Goal: Share content

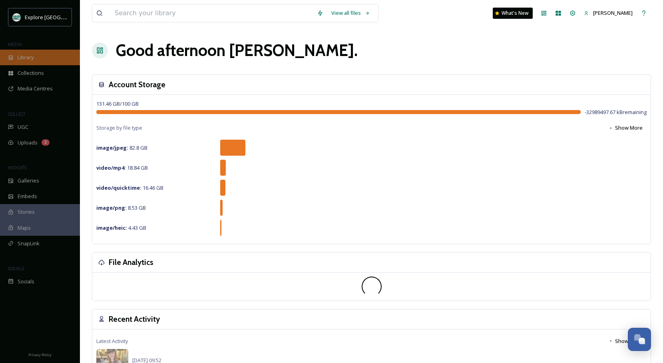
click at [26, 58] on span "Library" at bounding box center [26, 58] width 16 height 8
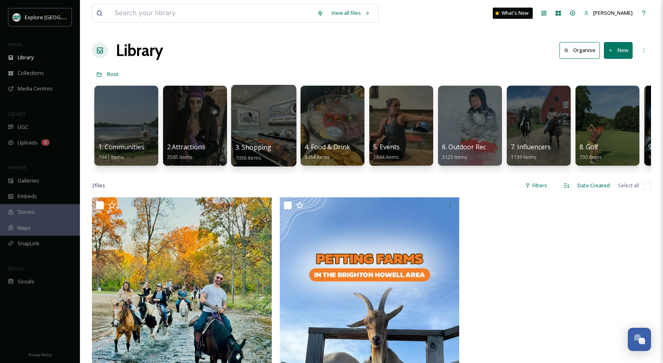
click at [251, 99] on div at bounding box center [264, 96] width 57 height 15
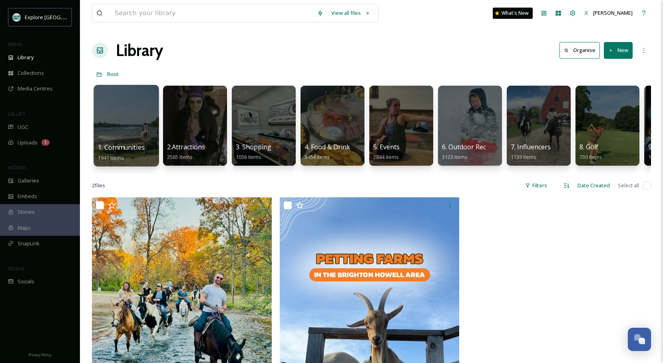
click at [128, 127] on div at bounding box center [126, 126] width 65 height 82
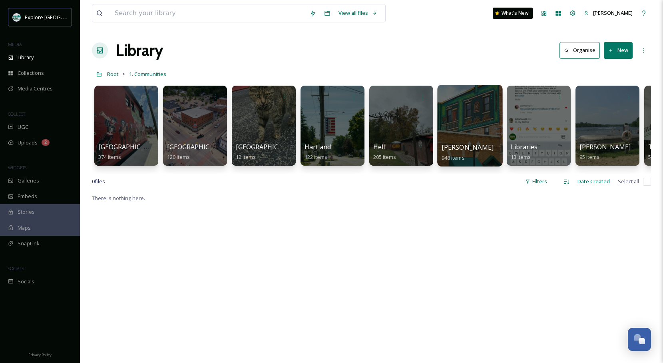
click at [462, 120] on div at bounding box center [470, 126] width 65 height 82
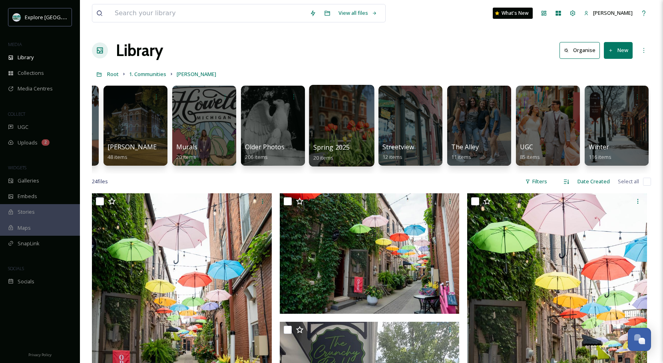
scroll to position [0, 472]
click at [350, 115] on div at bounding box center [342, 126] width 65 height 82
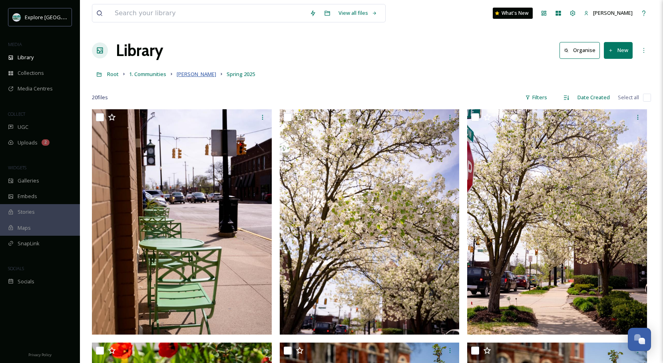
click at [183, 74] on span "[PERSON_NAME]" at bounding box center [197, 73] width 40 height 7
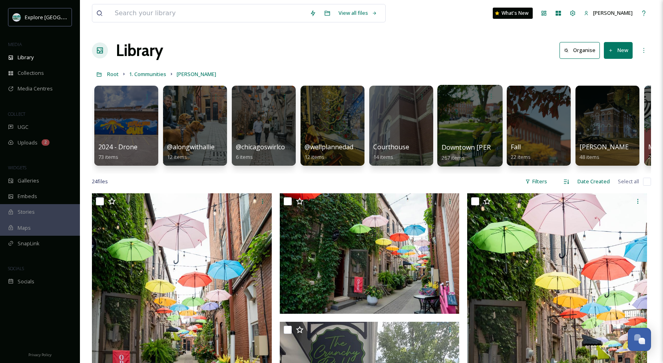
click at [457, 130] on div at bounding box center [470, 126] width 65 height 82
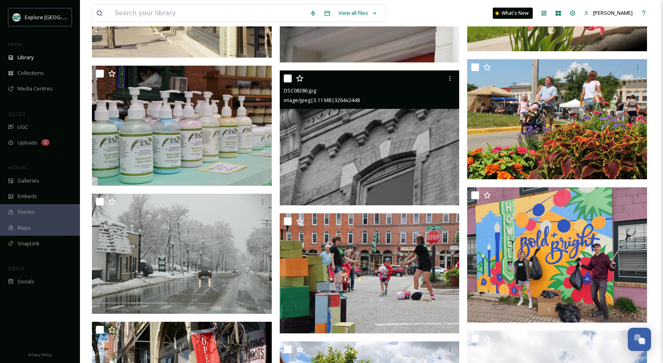
scroll to position [5109, 0]
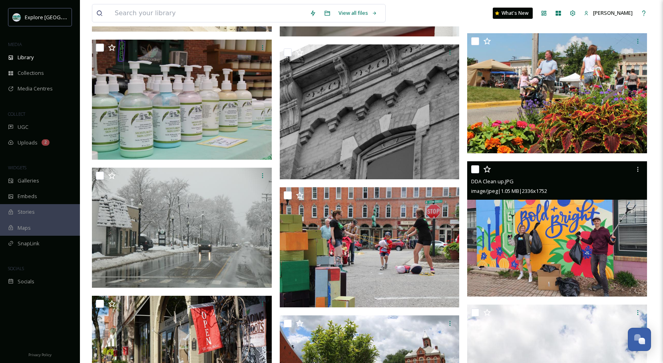
click at [514, 215] on img at bounding box center [558, 228] width 180 height 135
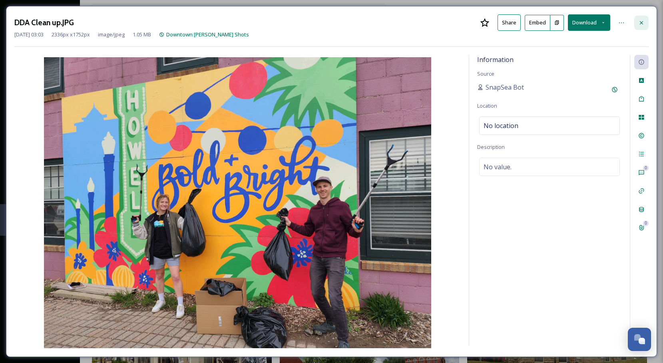
click at [643, 22] on icon at bounding box center [642, 23] width 6 height 6
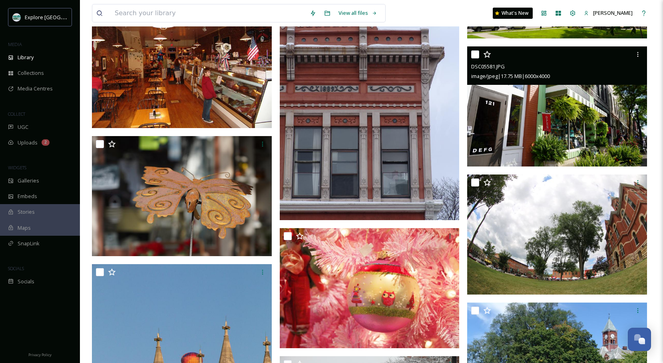
scroll to position [8248, 0]
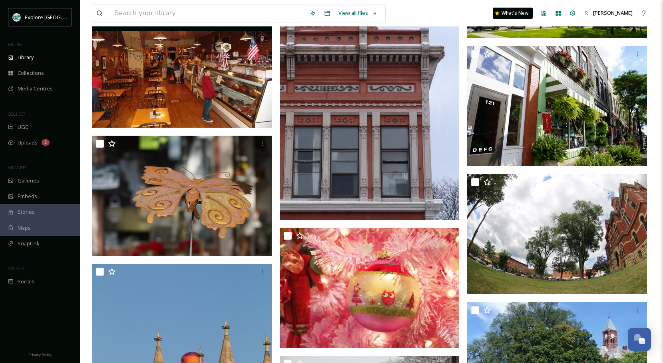
click at [190, 100] on img at bounding box center [182, 59] width 180 height 135
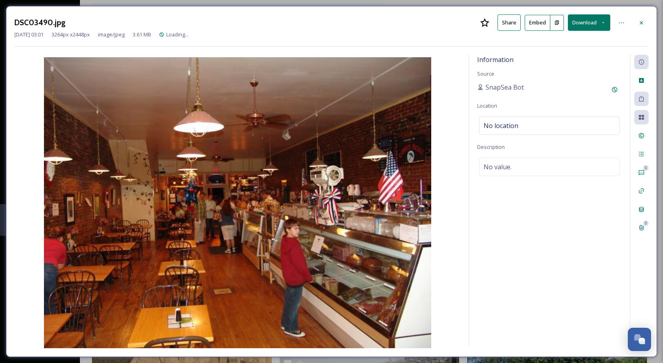
scroll to position [8105, 0]
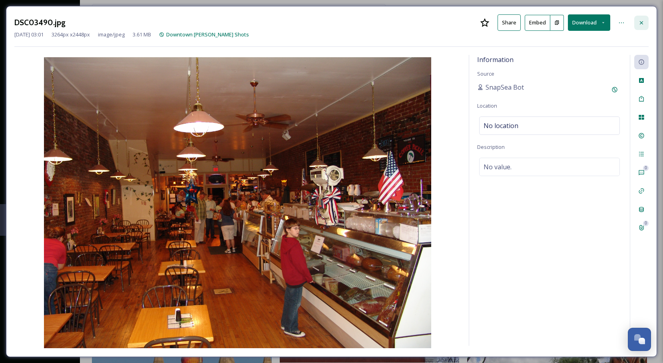
click at [639, 18] on div at bounding box center [642, 23] width 14 height 14
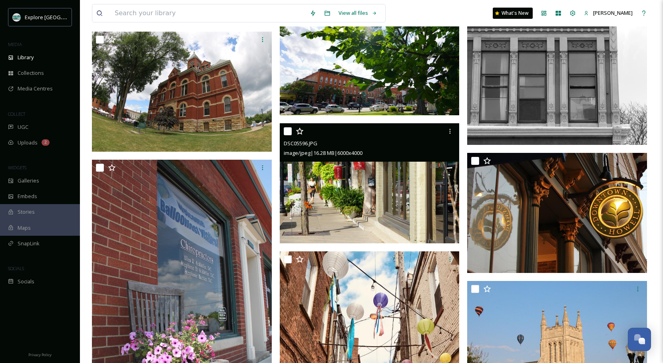
scroll to position [9818, 0]
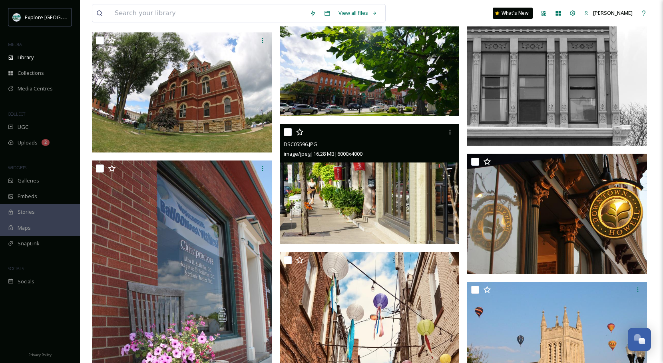
click at [392, 196] on img at bounding box center [370, 184] width 180 height 120
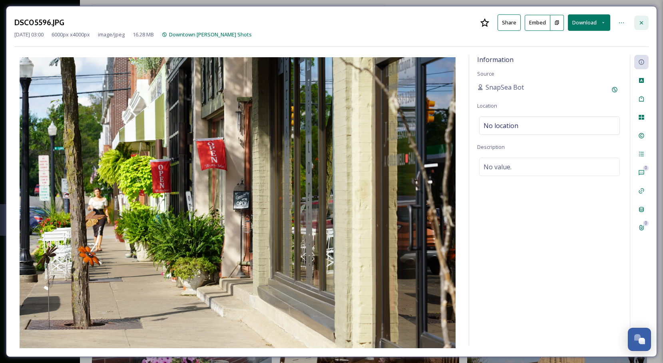
click at [643, 19] on div at bounding box center [642, 23] width 14 height 14
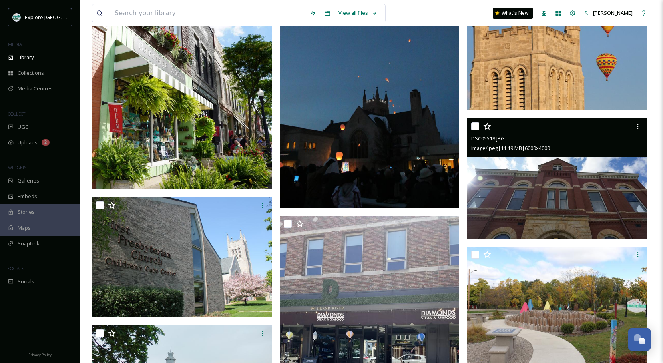
scroll to position [10637, 0]
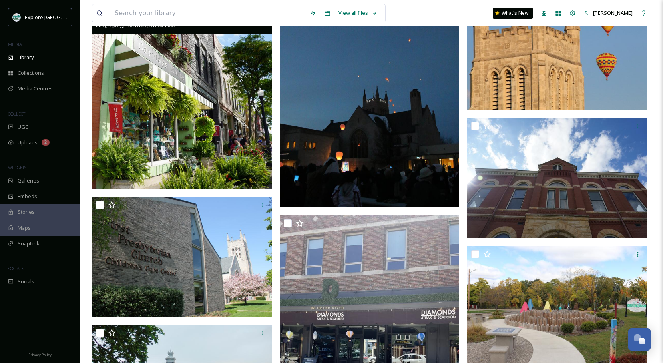
click at [199, 138] on img at bounding box center [182, 92] width 180 height 194
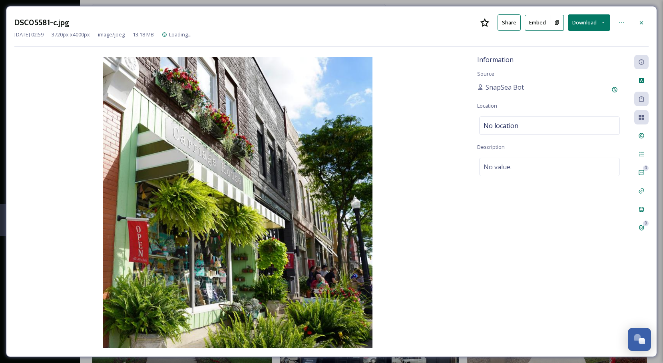
scroll to position [10435, 0]
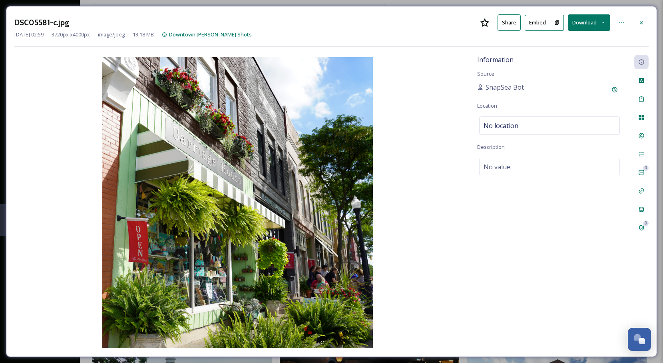
click at [639, 22] on icon at bounding box center [642, 23] width 6 height 6
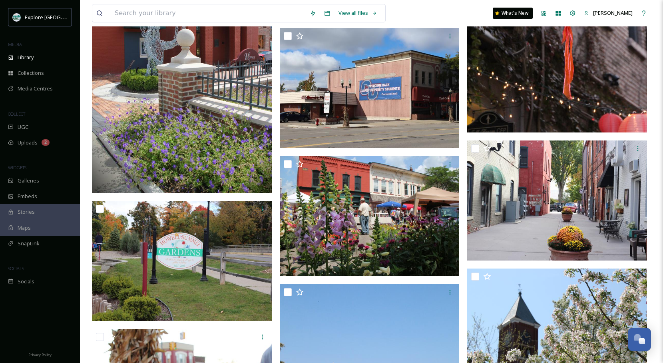
scroll to position [13051, 0]
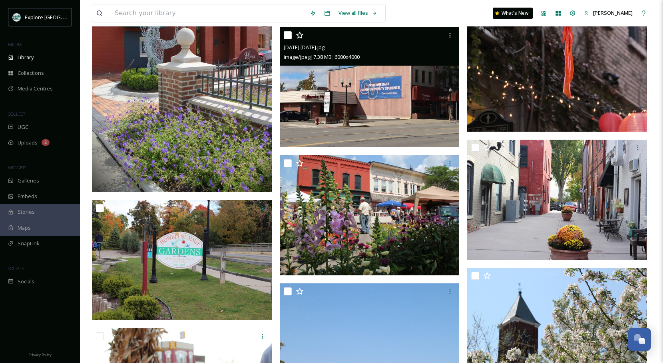
click at [400, 119] on img at bounding box center [370, 87] width 180 height 120
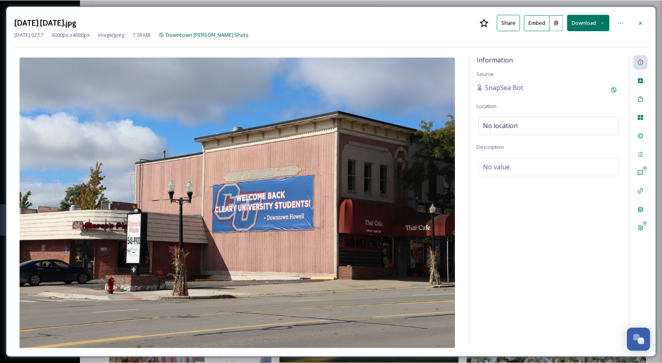
scroll to position [13024, 0]
click at [14, 72] on img at bounding box center [237, 202] width 446 height 291
click at [520, 18] on button "Share" at bounding box center [508, 22] width 23 height 16
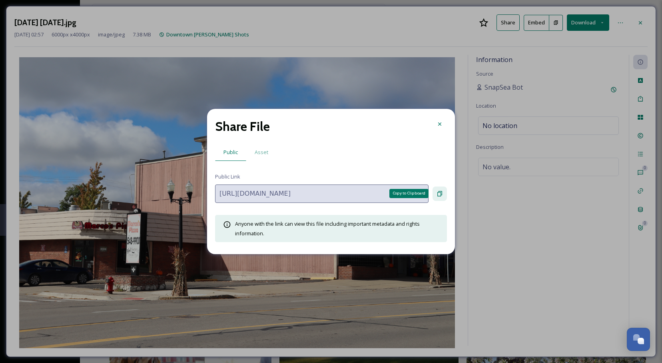
click at [436, 196] on div "Copy to Clipboard" at bounding box center [440, 193] width 14 height 14
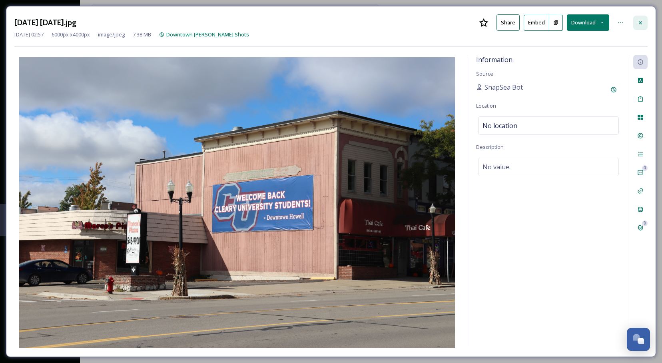
click at [647, 18] on div at bounding box center [640, 23] width 14 height 14
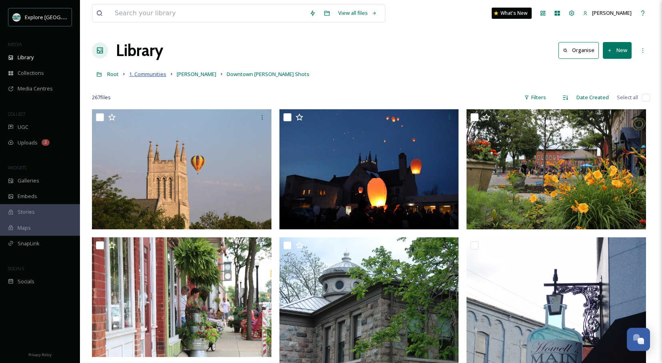
click at [151, 76] on span "1. Communities" at bounding box center [147, 73] width 37 height 7
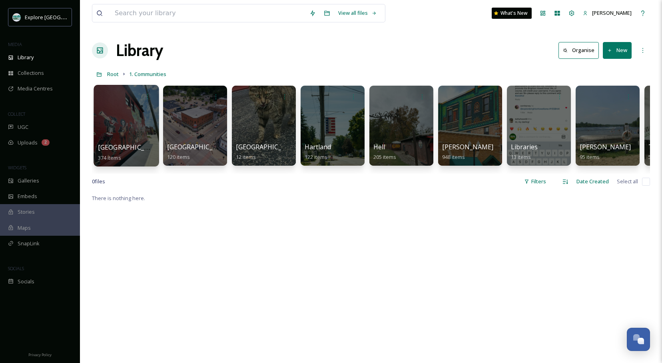
click at [146, 119] on div at bounding box center [126, 126] width 65 height 82
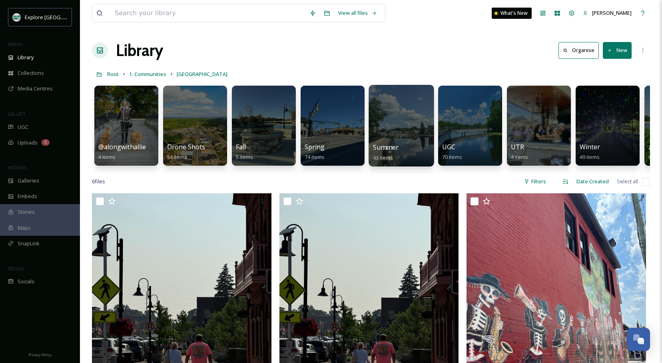
click at [402, 116] on div at bounding box center [401, 126] width 65 height 82
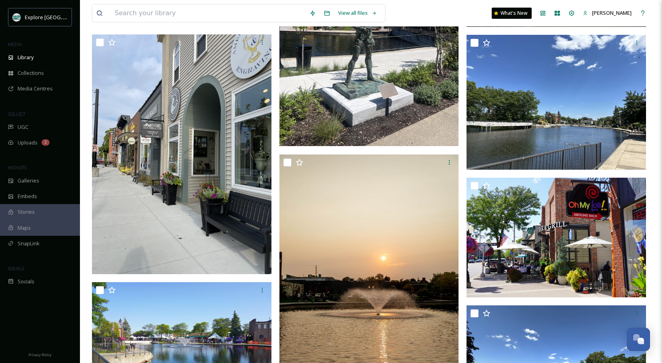
scroll to position [1915, 0]
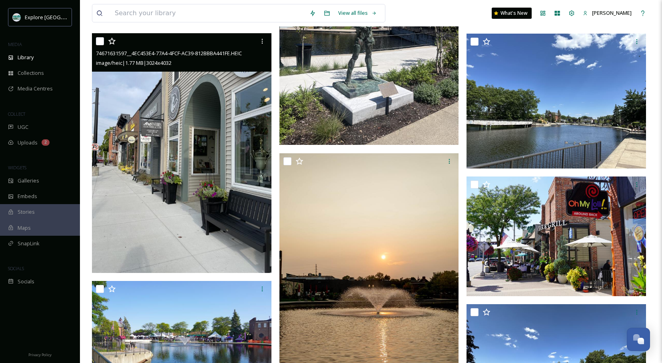
click at [231, 142] on img at bounding box center [182, 152] width 180 height 239
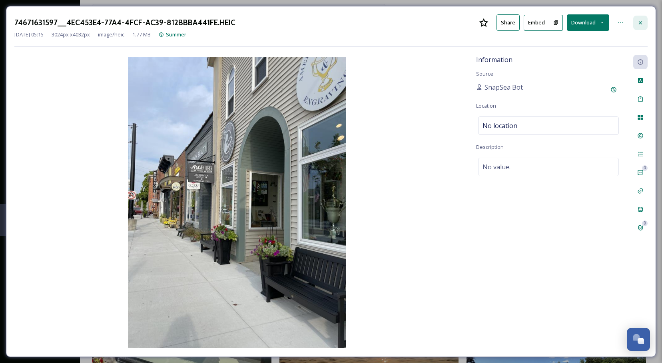
click at [636, 20] on div at bounding box center [640, 23] width 14 height 14
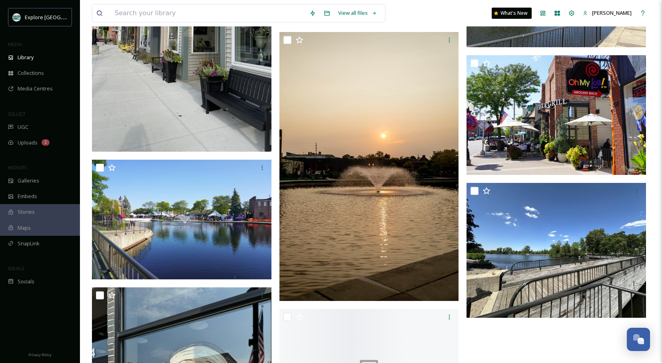
scroll to position [2043, 0]
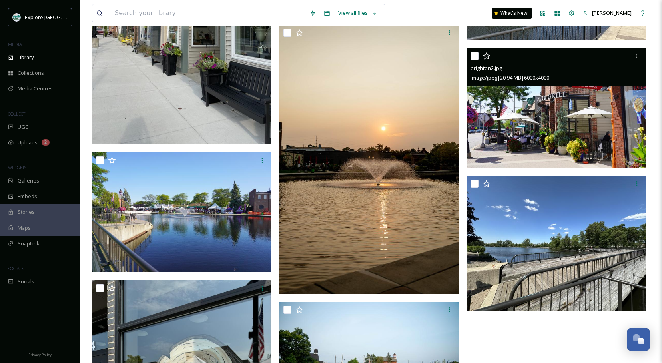
click at [544, 121] on img at bounding box center [557, 108] width 180 height 120
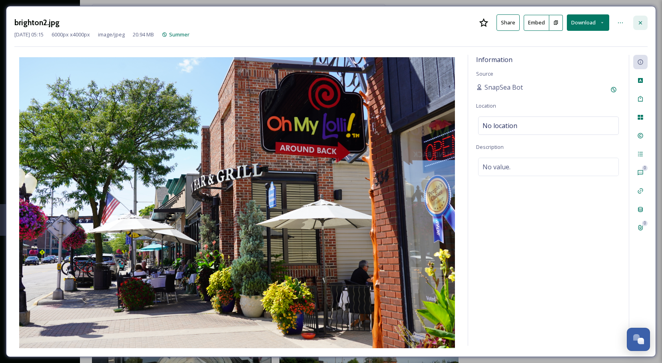
click at [643, 18] on div at bounding box center [640, 23] width 14 height 14
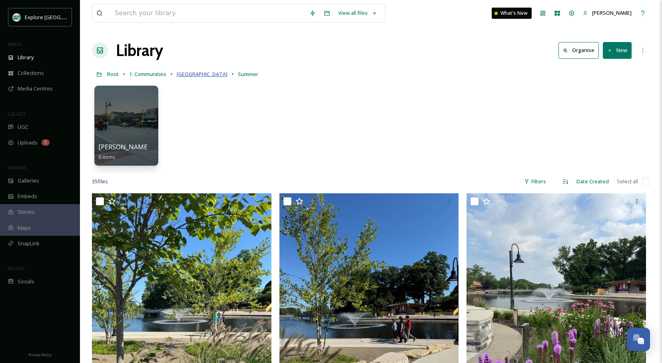
click at [186, 76] on span "[GEOGRAPHIC_DATA]" at bounding box center [202, 73] width 51 height 7
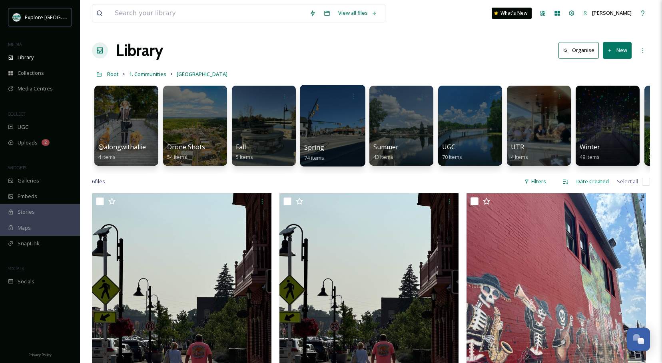
scroll to position [0, 0]
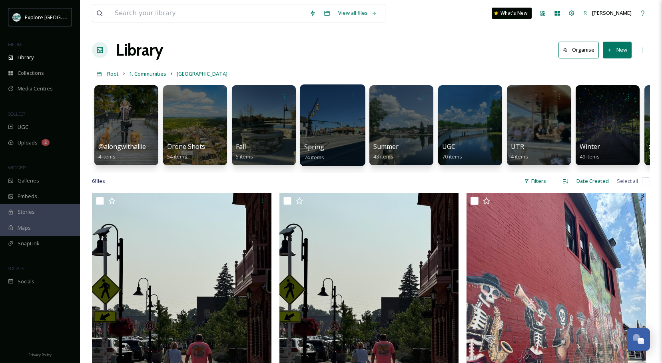
click at [340, 124] on div at bounding box center [332, 125] width 65 height 82
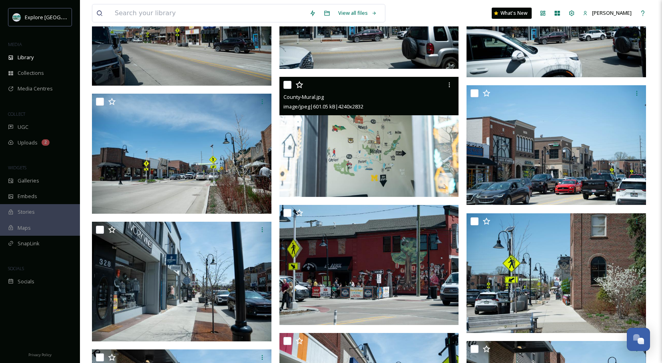
scroll to position [2402, 0]
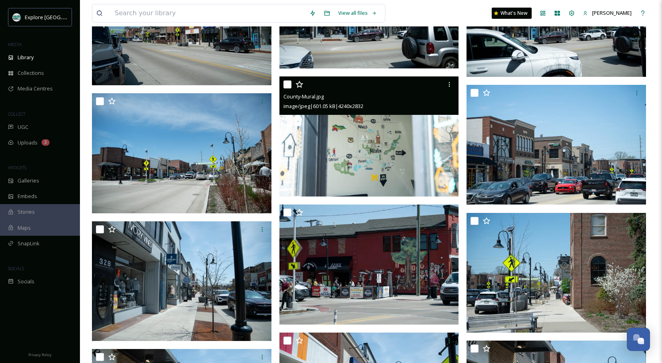
click at [345, 151] on img at bounding box center [370, 136] width 180 height 120
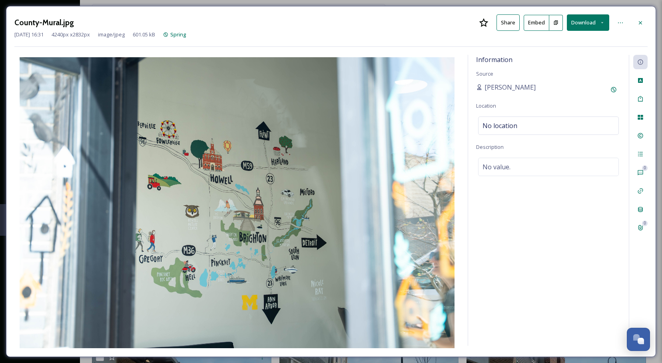
drag, startPoint x: 640, startPoint y: 17, endPoint x: 500, endPoint y: 89, distance: 158.3
click at [640, 17] on div at bounding box center [640, 23] width 14 height 14
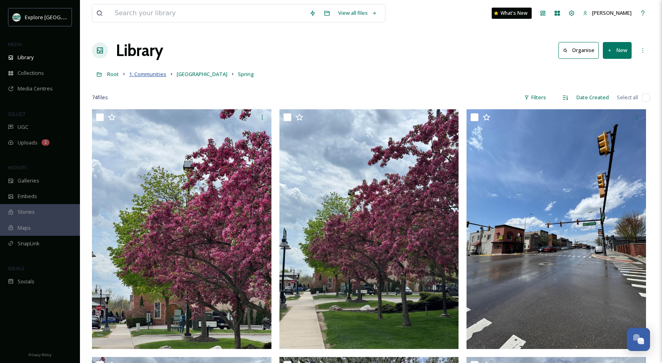
click at [154, 75] on span "1. Communities" at bounding box center [147, 73] width 37 height 7
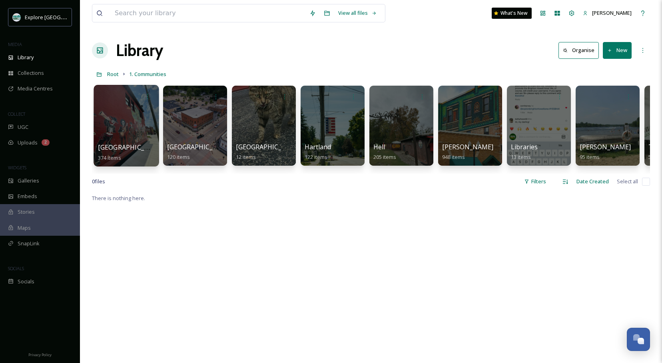
click at [137, 134] on div at bounding box center [126, 126] width 65 height 82
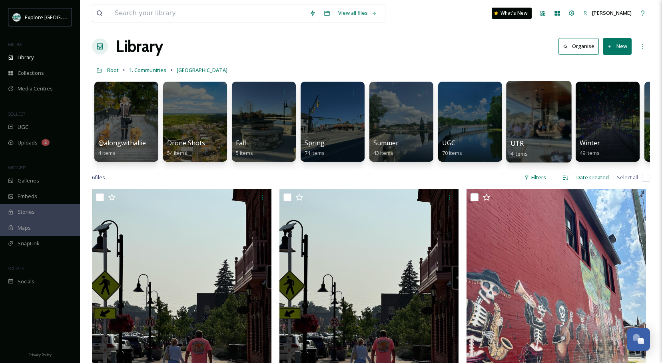
scroll to position [0, 61]
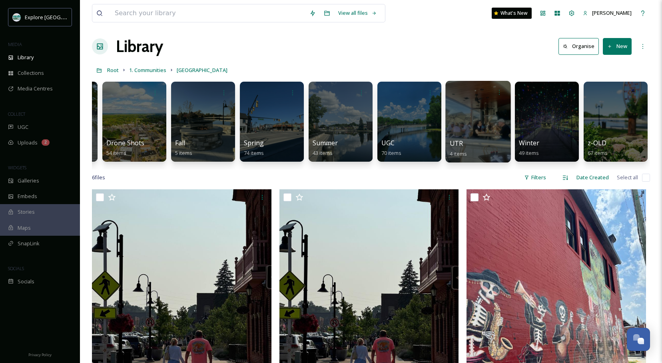
click at [532, 124] on div at bounding box center [547, 122] width 64 height 80
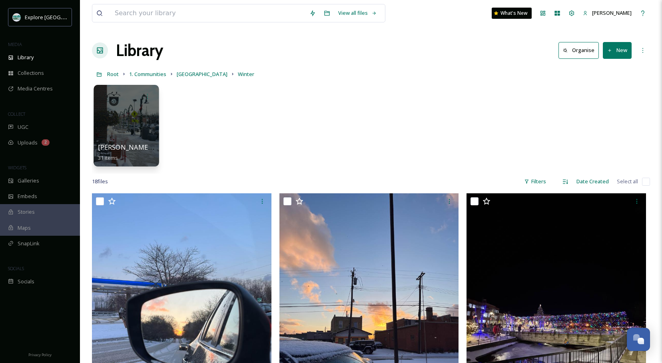
click at [124, 127] on div at bounding box center [126, 126] width 65 height 82
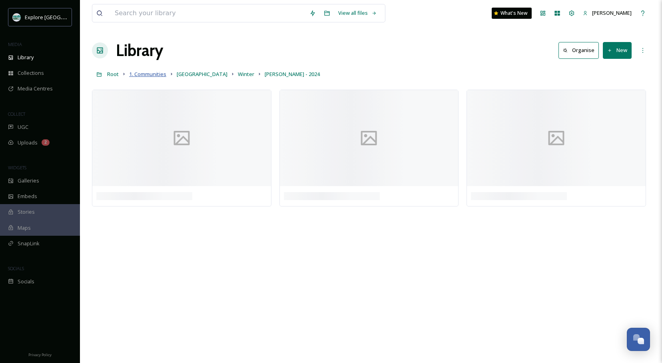
click at [158, 78] on span "1. Communities" at bounding box center [147, 73] width 37 height 7
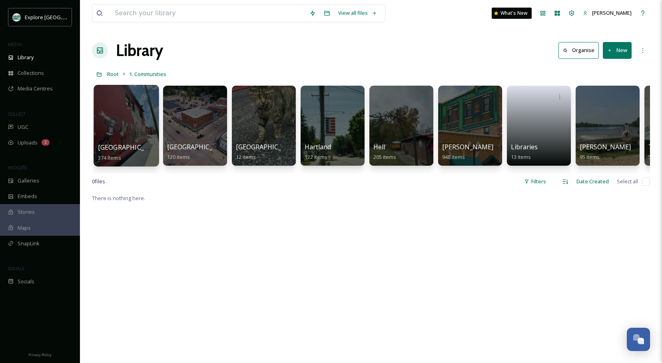
click at [131, 108] on div at bounding box center [126, 126] width 65 height 82
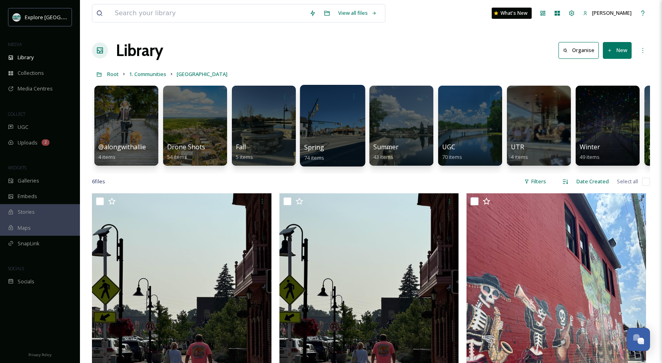
drag, startPoint x: 406, startPoint y: 123, endPoint x: 309, endPoint y: 127, distance: 97.3
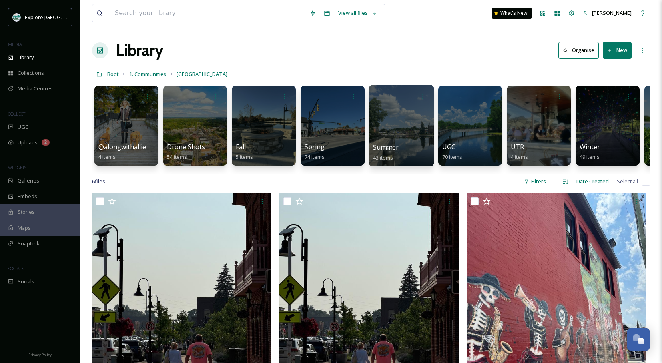
drag, startPoint x: 405, startPoint y: 116, endPoint x: 400, endPoint y: 116, distance: 5.2
click at [405, 116] on div at bounding box center [401, 126] width 65 height 82
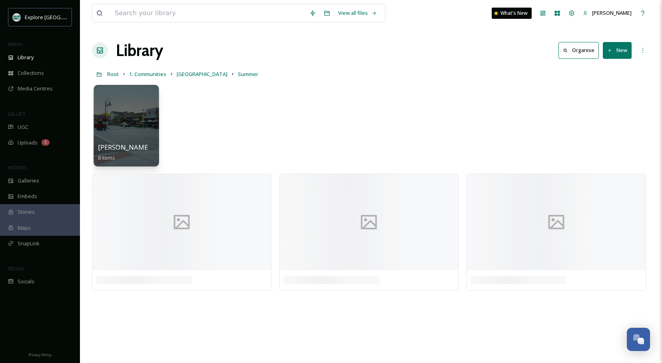
click at [125, 114] on div at bounding box center [126, 126] width 65 height 82
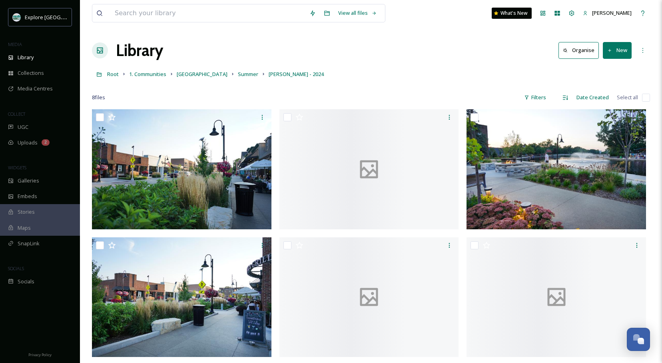
click at [440, 54] on div "Library Organise New" at bounding box center [371, 50] width 558 height 24
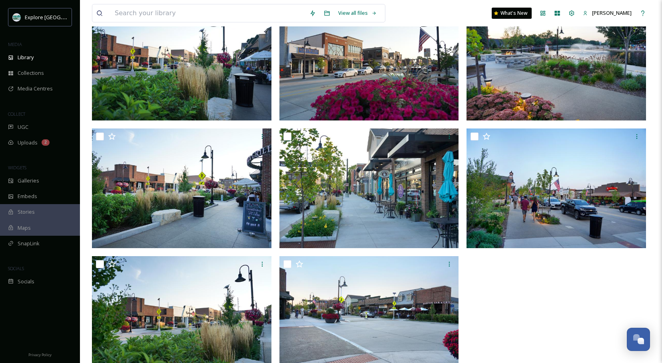
scroll to position [135, 0]
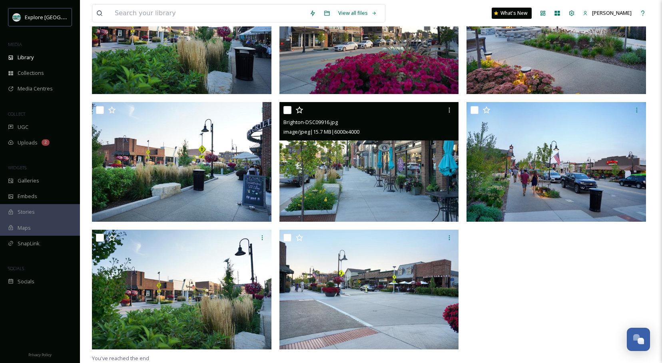
click at [382, 172] on img at bounding box center [370, 162] width 180 height 120
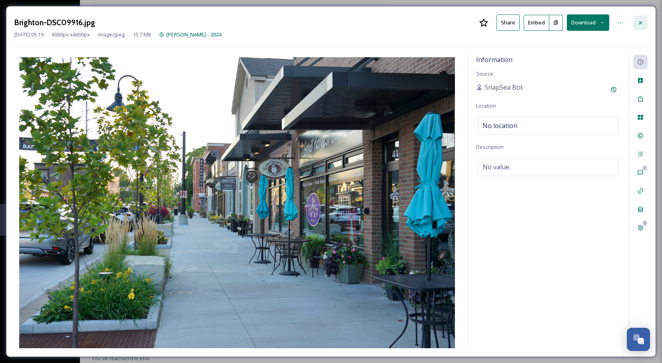
click at [641, 21] on icon at bounding box center [640, 23] width 6 height 6
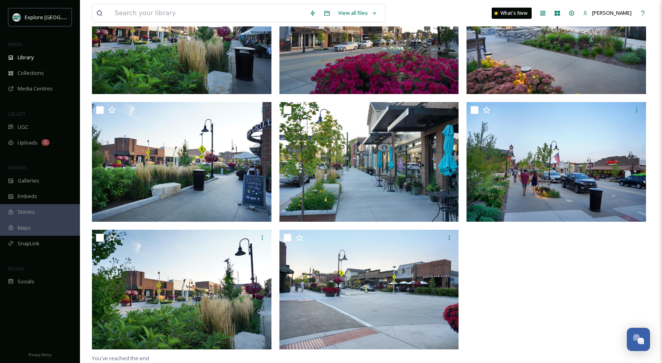
drag, startPoint x: 476, startPoint y: 12, endPoint x: 461, endPoint y: 0, distance: 18.8
click at [475, 11] on div "View all files What's New [PERSON_NAME]" at bounding box center [371, 13] width 558 height 26
click at [438, 6] on div "View all files What's New [PERSON_NAME]" at bounding box center [371, 13] width 558 height 26
